Goal: Find specific page/section: Find specific page/section

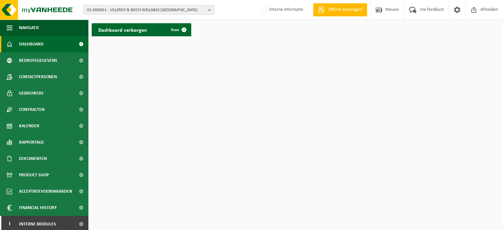
click at [209, 10] on b "button" at bounding box center [211, 9] width 6 height 9
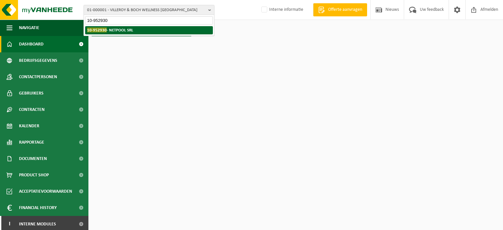
type input "10-952930"
click at [191, 27] on li "10-952930 - NETPOOL SRL" at bounding box center [149, 30] width 128 height 8
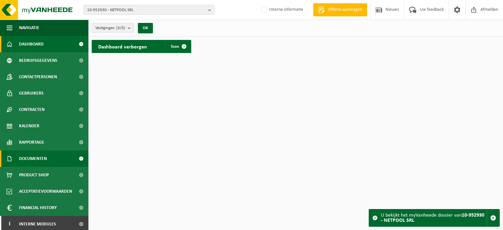
click at [19, 161] on span "Documenten" at bounding box center [33, 159] width 28 height 16
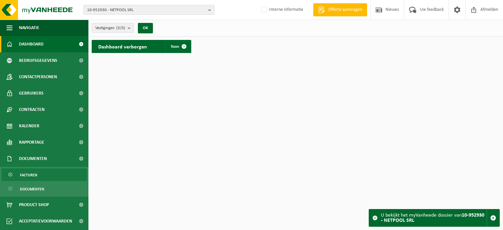
click at [24, 174] on span "Facturen" at bounding box center [28, 175] width 17 height 12
